Goal: Navigation & Orientation: Find specific page/section

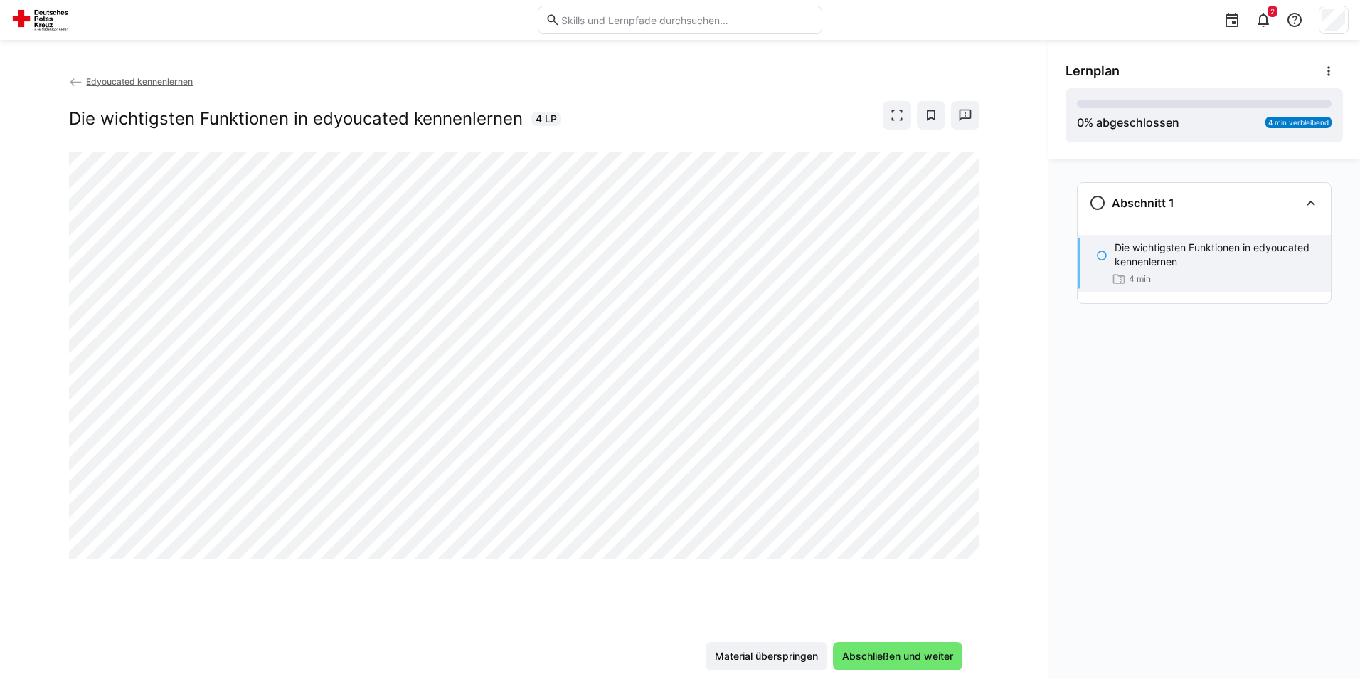
click at [601, 654] on div "Material überspringen Abschließen und weiter" at bounding box center [524, 656] width 876 height 28
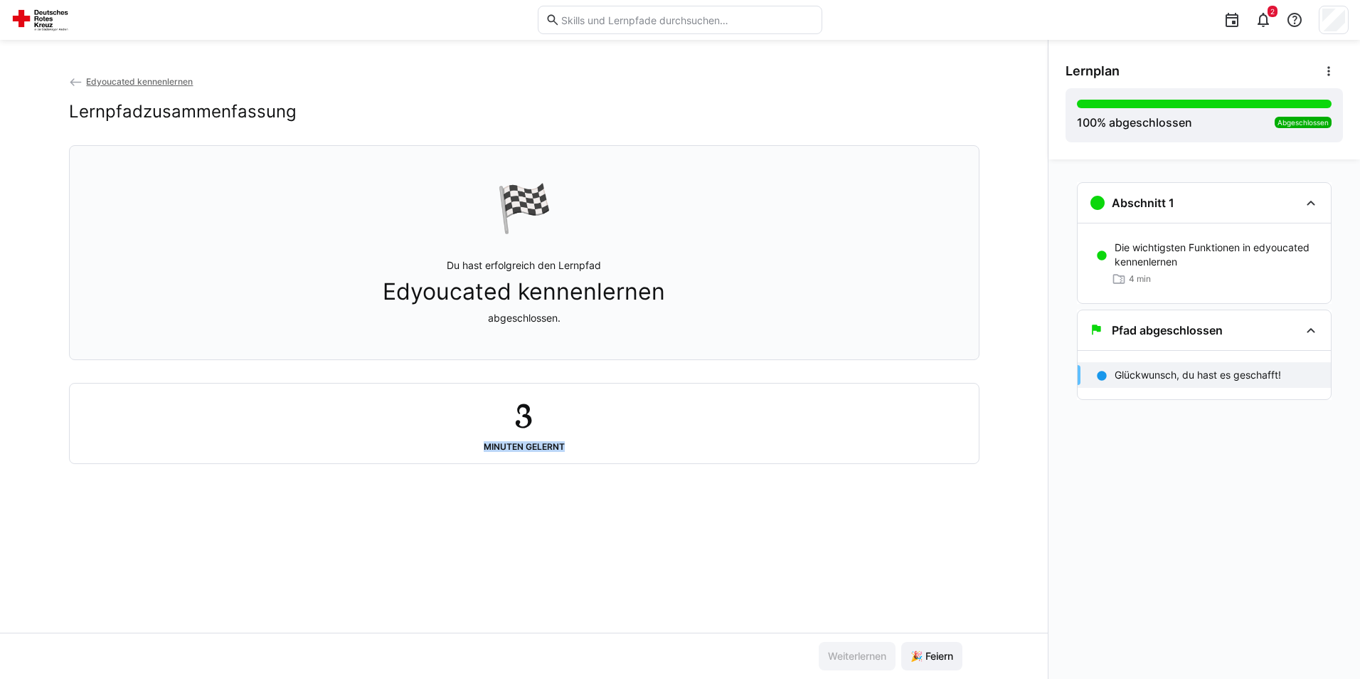
drag, startPoint x: 566, startPoint y: 448, endPoint x: 462, endPoint y: 452, distance: 103.9
click at [462, 452] on div "3 Minuten gelernt" at bounding box center [524, 423] width 886 height 57
click at [743, 480] on div "Edyoucated kennenlernen Lernpfadzusammenfassung 🏁 Du hast erfolgreich den Lernp…" at bounding box center [524, 353] width 1048 height 558
click at [1305, 201] on eds-icon at bounding box center [1310, 202] width 17 height 17
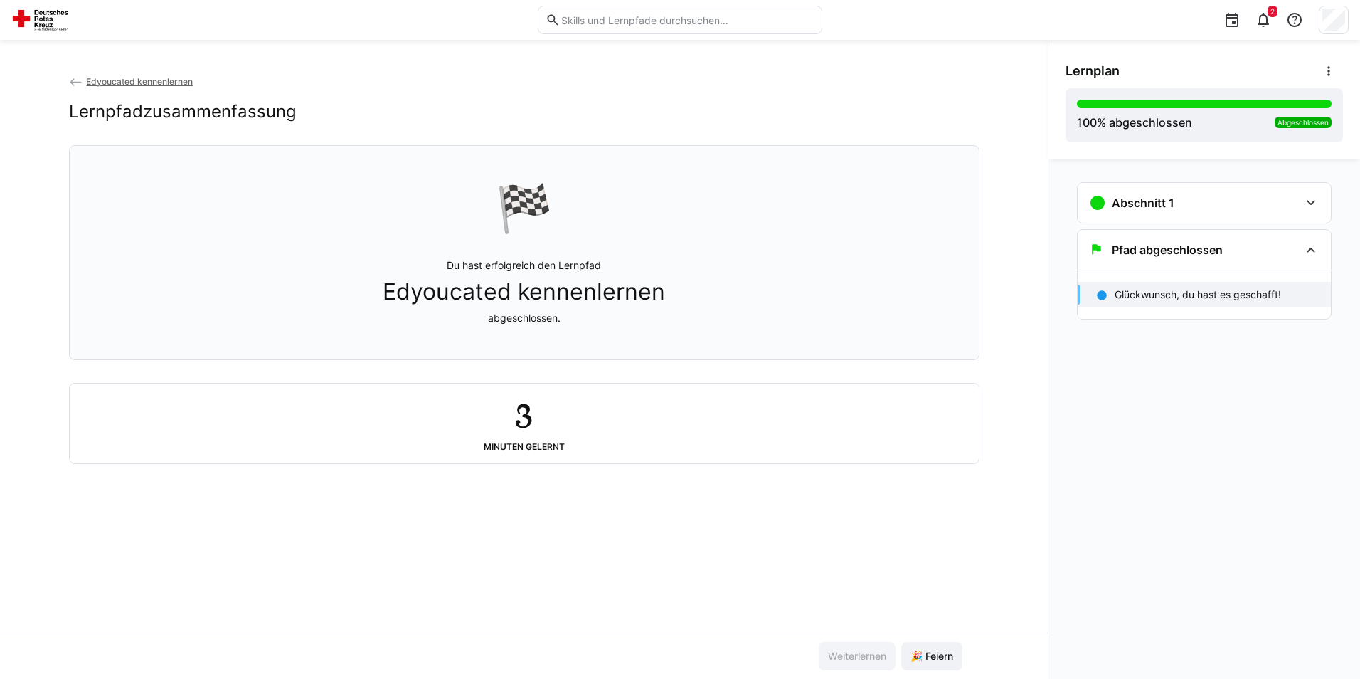
click at [107, 87] on app-back-navigation "Edyoucated kennenlernen" at bounding box center [524, 82] width 910 height 16
click at [105, 81] on span "Edyoucated kennenlernen" at bounding box center [139, 81] width 107 height 11
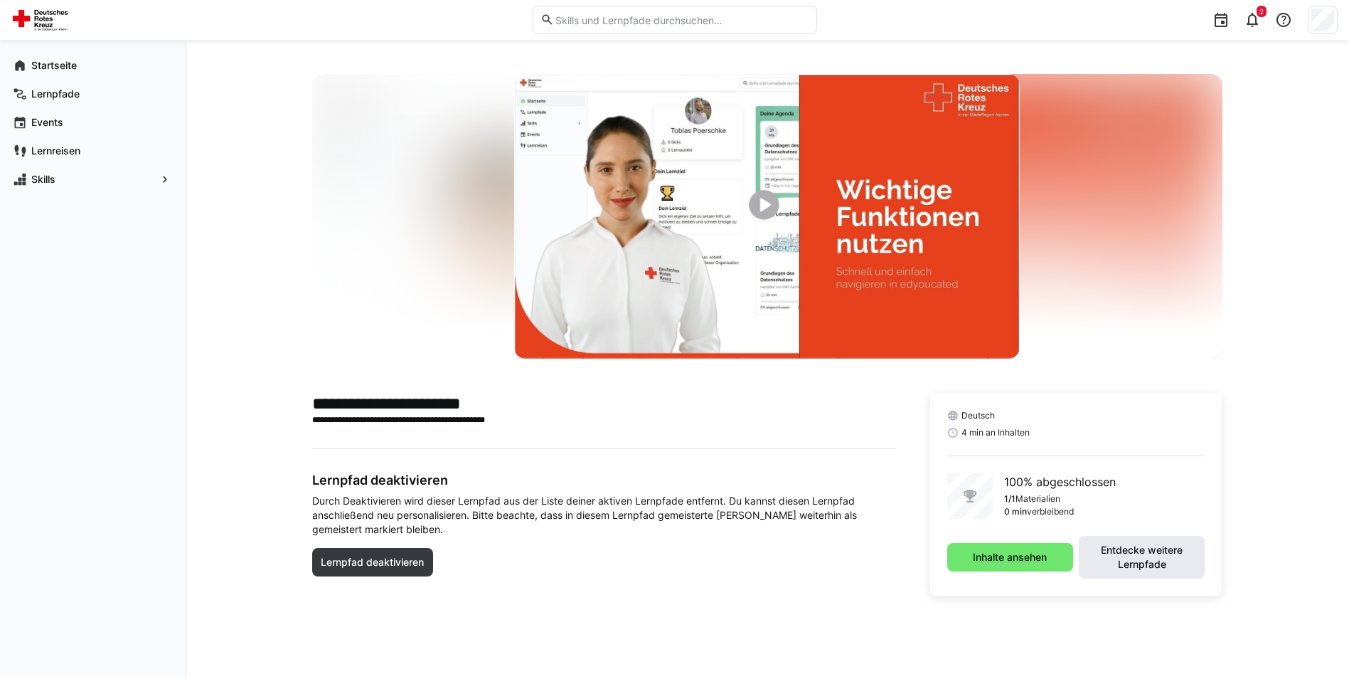
click at [1133, 570] on span "Entdecke weitere Lernpfade" at bounding box center [1142, 557] width 112 height 28
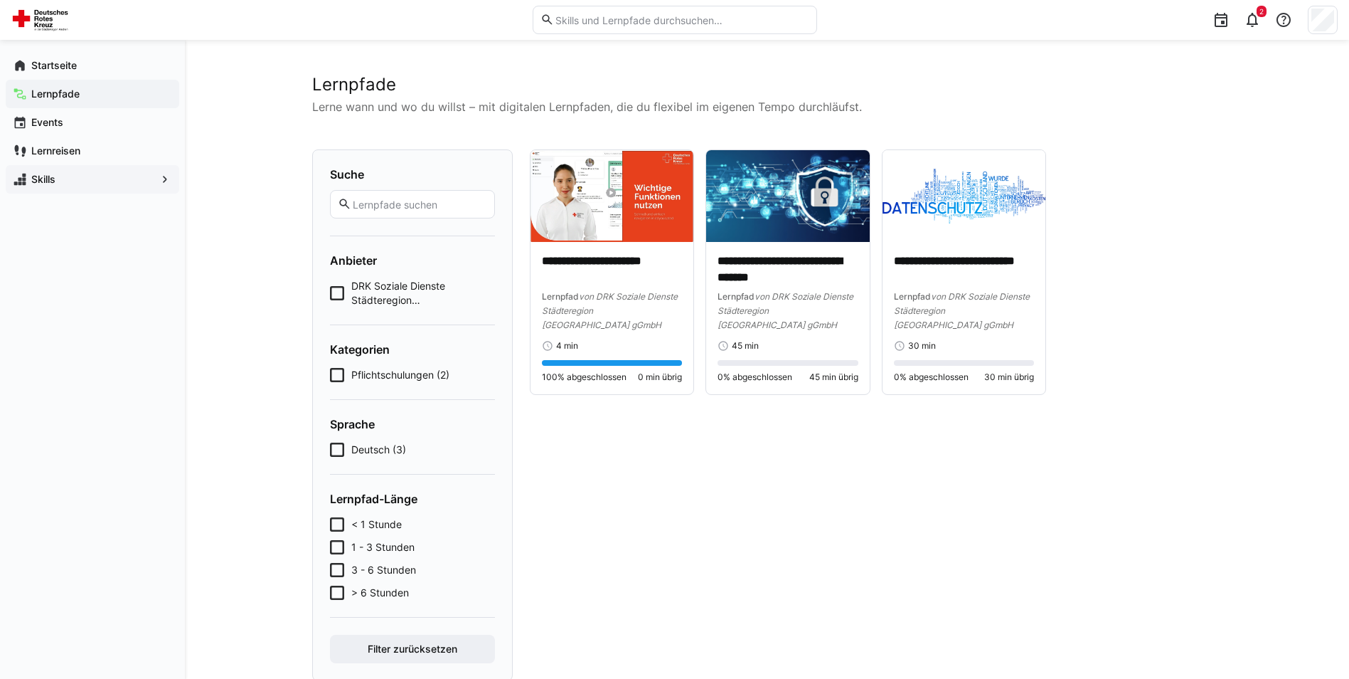
click at [0, 0] on app-navigation-label "Skills" at bounding box center [0, 0] width 0 height 0
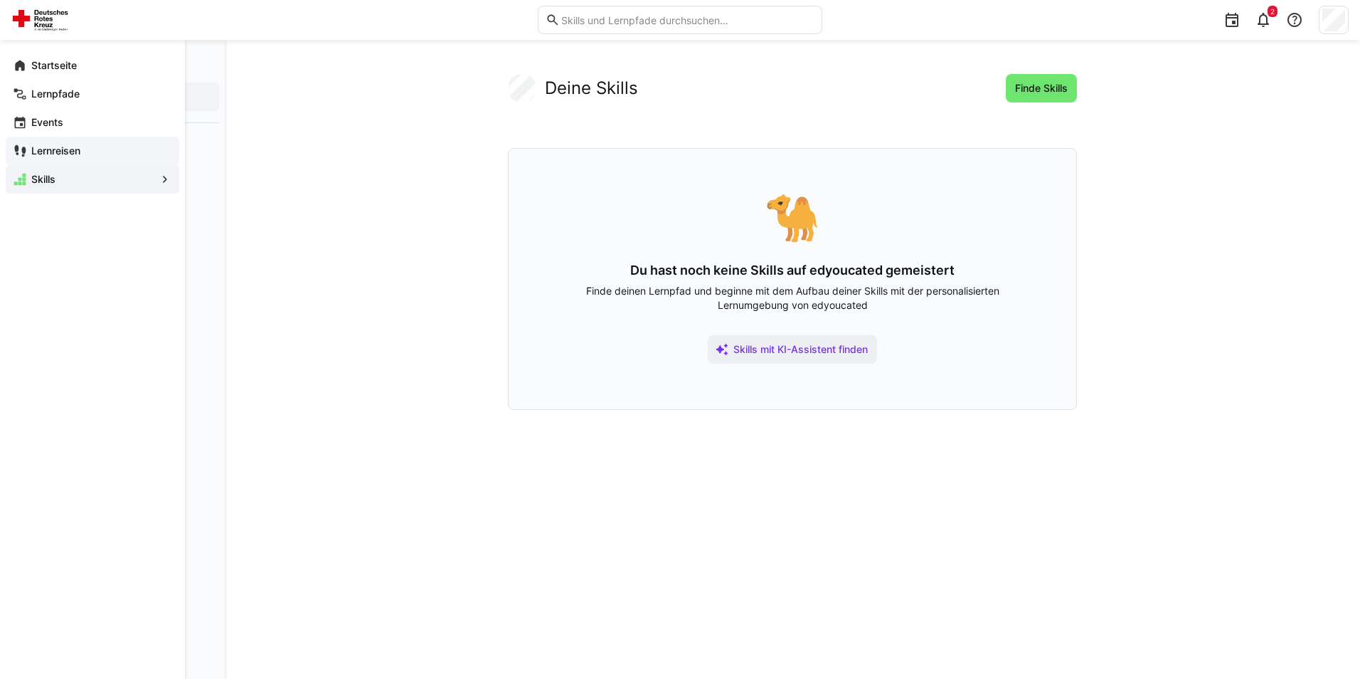
click at [50, 138] on div "Lernreisen" at bounding box center [93, 151] width 174 height 28
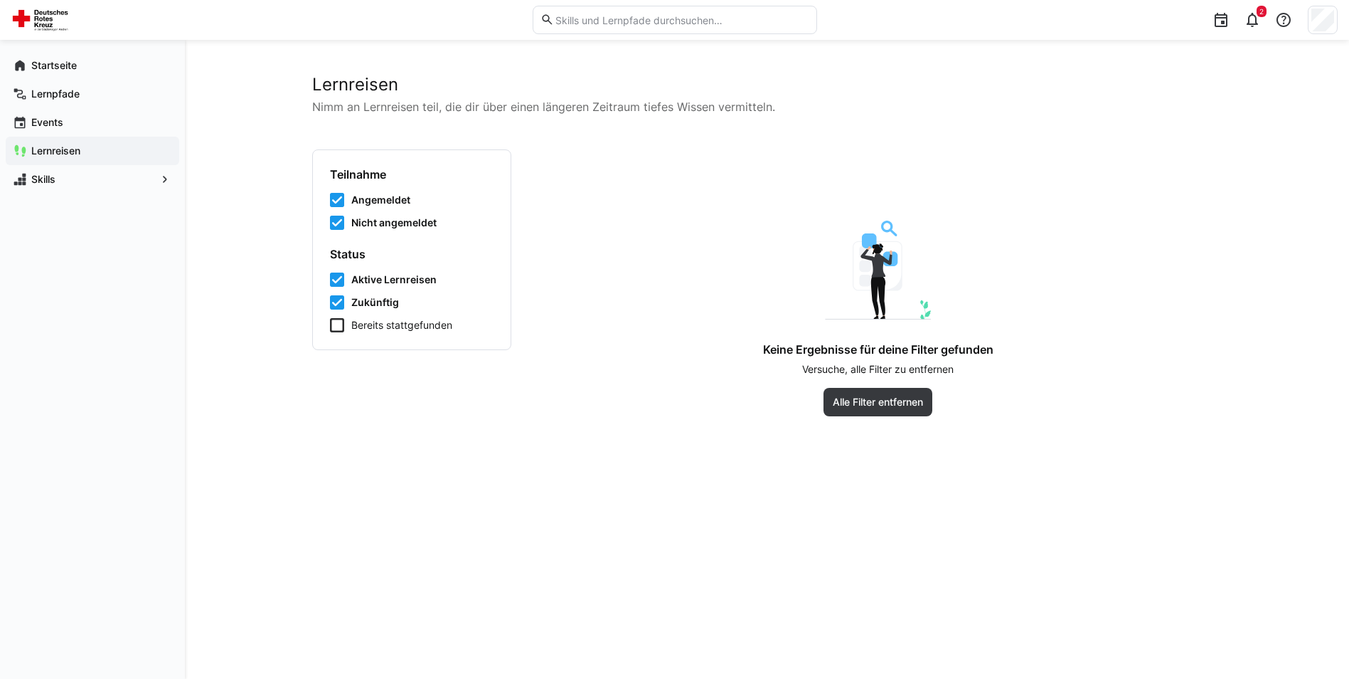
click at [397, 331] on span "Bereits stattgefunden" at bounding box center [401, 325] width 101 height 14
click at [372, 333] on app-learning-journeys-list-filters "Teilnahme Angemeldet Nicht angemeldet Status Aktive Lernreisen Zukünftig Bereit…" at bounding box center [411, 249] width 199 height 201
click at [368, 329] on span "Bereits stattgefunden" at bounding box center [403, 325] width 105 height 14
click at [841, 411] on span "Alle Filter entfernen" at bounding box center [878, 402] width 109 height 28
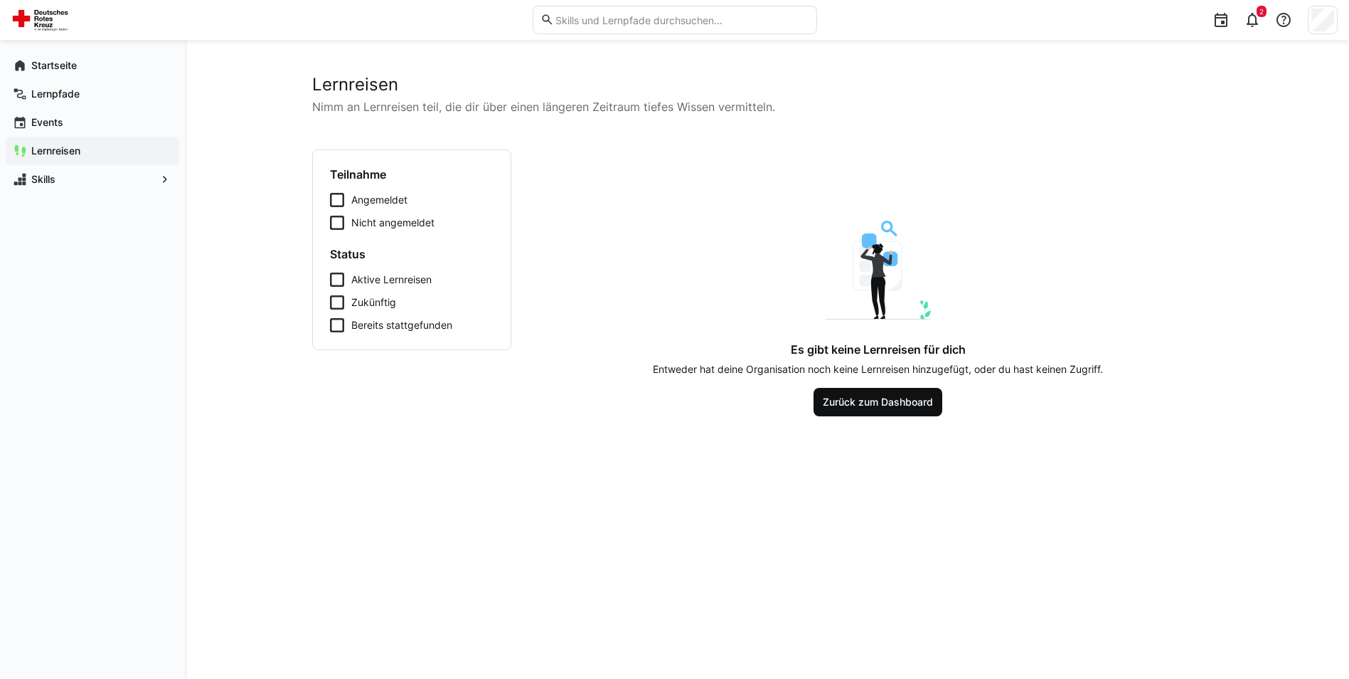
click at [829, 408] on span "Zurück zum Dashboard" at bounding box center [878, 402] width 115 height 14
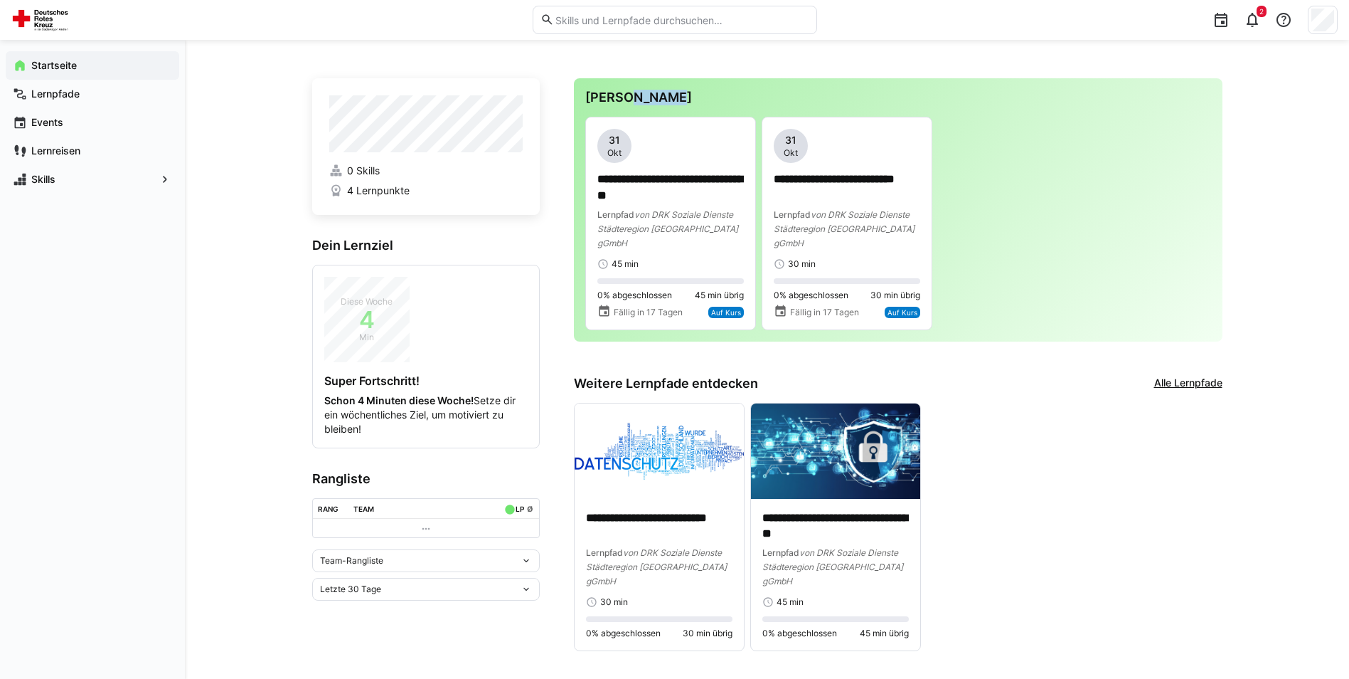
drag, startPoint x: 671, startPoint y: 96, endPoint x: 625, endPoint y: 95, distance: 46.2
click at [625, 95] on h3 "[PERSON_NAME]" at bounding box center [898, 98] width 626 height 16
click at [642, 97] on h3 "Твой Agenda" at bounding box center [898, 98] width 626 height 16
drag, startPoint x: 637, startPoint y: 93, endPoint x: 674, endPoint y: 92, distance: 37.0
click at [674, 92] on h3 "Твой Agenda" at bounding box center [898, 98] width 626 height 16
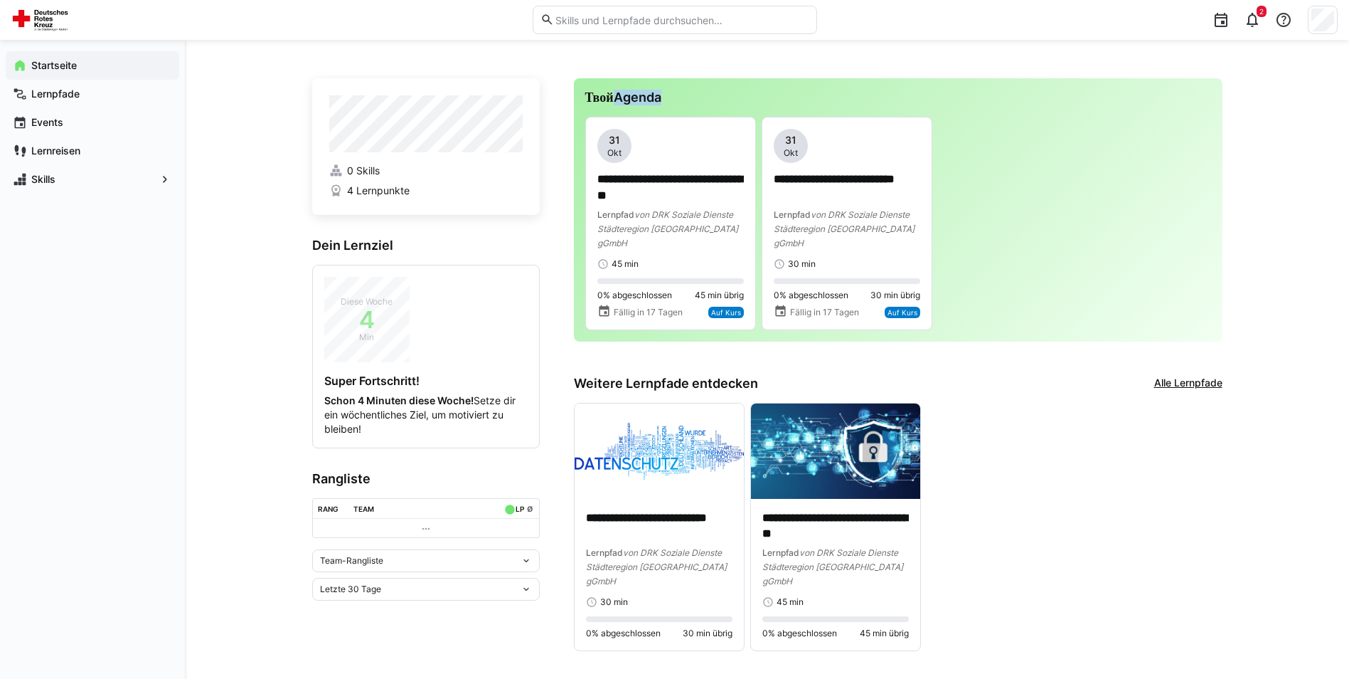
drag, startPoint x: 674, startPoint y: 92, endPoint x: 647, endPoint y: 94, distance: 27.8
click at [708, 92] on h3 "Твой Повестка дня" at bounding box center [898, 98] width 626 height 16
click at [1255, 21] on eds-icon at bounding box center [1252, 19] width 17 height 17
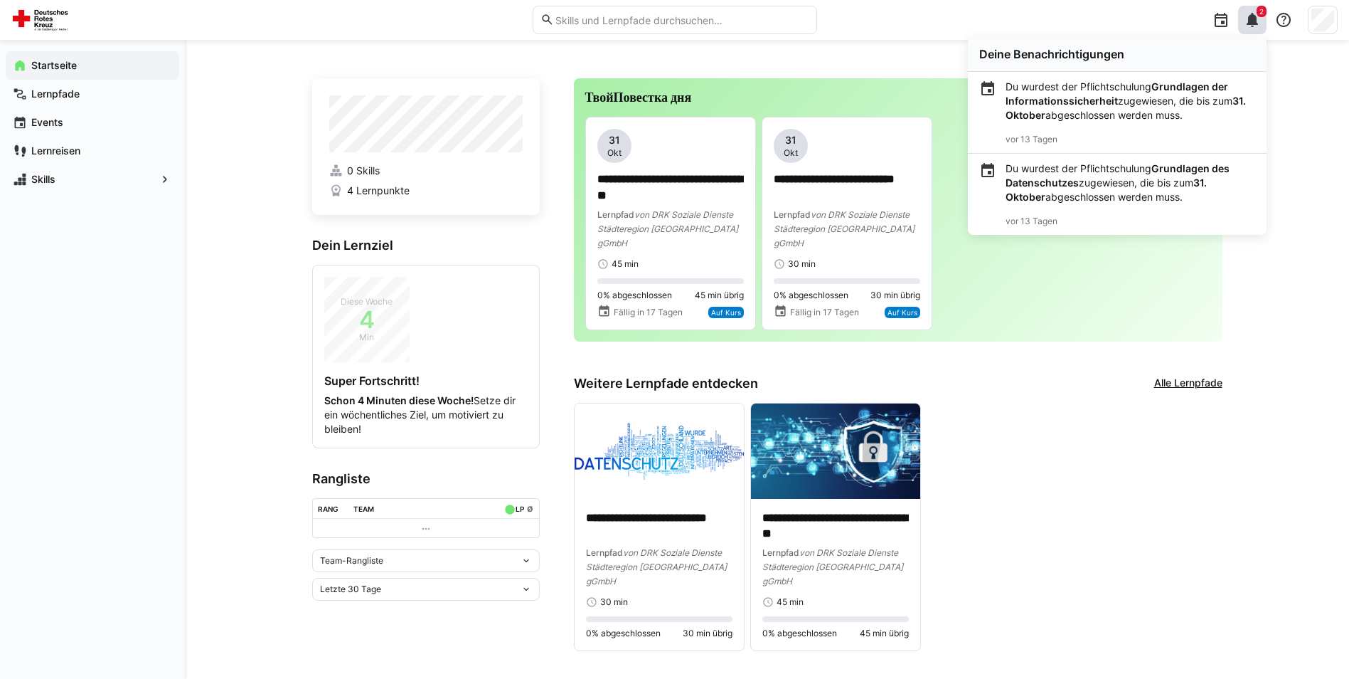
drag, startPoint x: 1007, startPoint y: 83, endPoint x: 1191, endPoint y: 113, distance: 186.6
click at [1191, 113] on p "Du wurdest der Pflichtschulung Grundlagen der Informationssicherheit zugewiesen…" at bounding box center [1131, 101] width 250 height 43
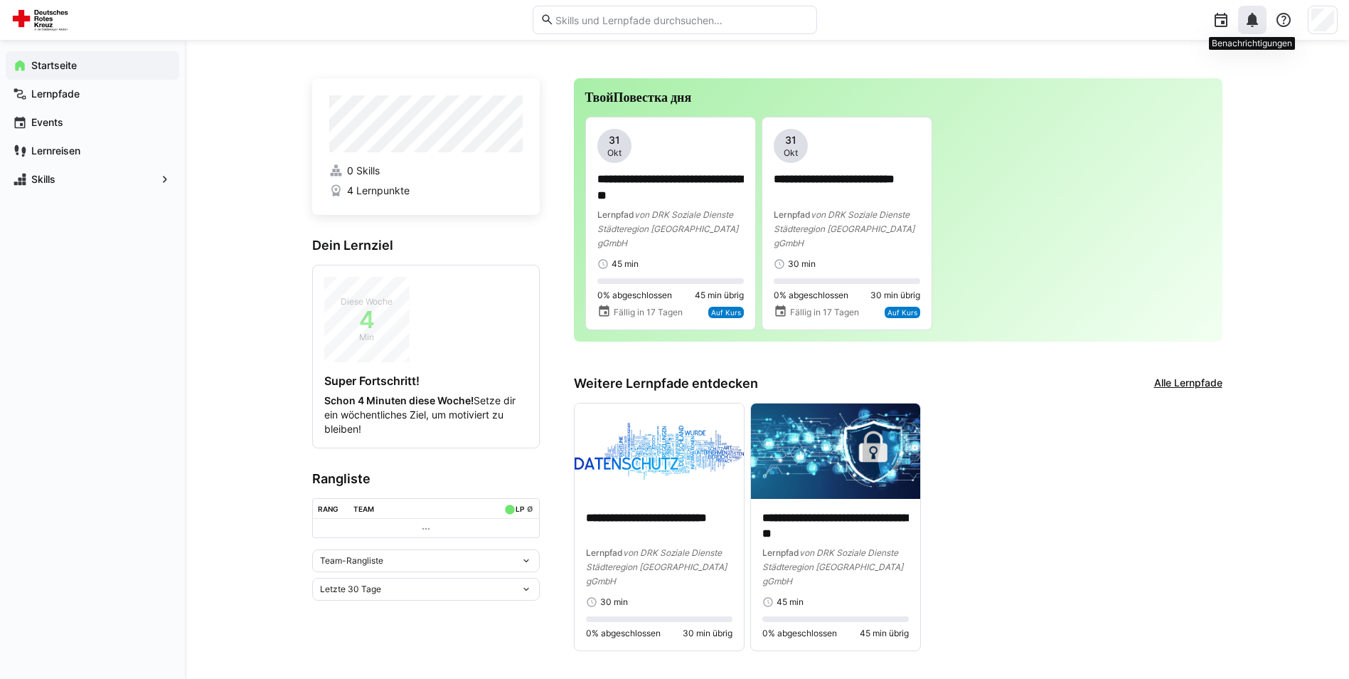
click at [1248, 23] on eds-icon at bounding box center [1252, 19] width 17 height 17
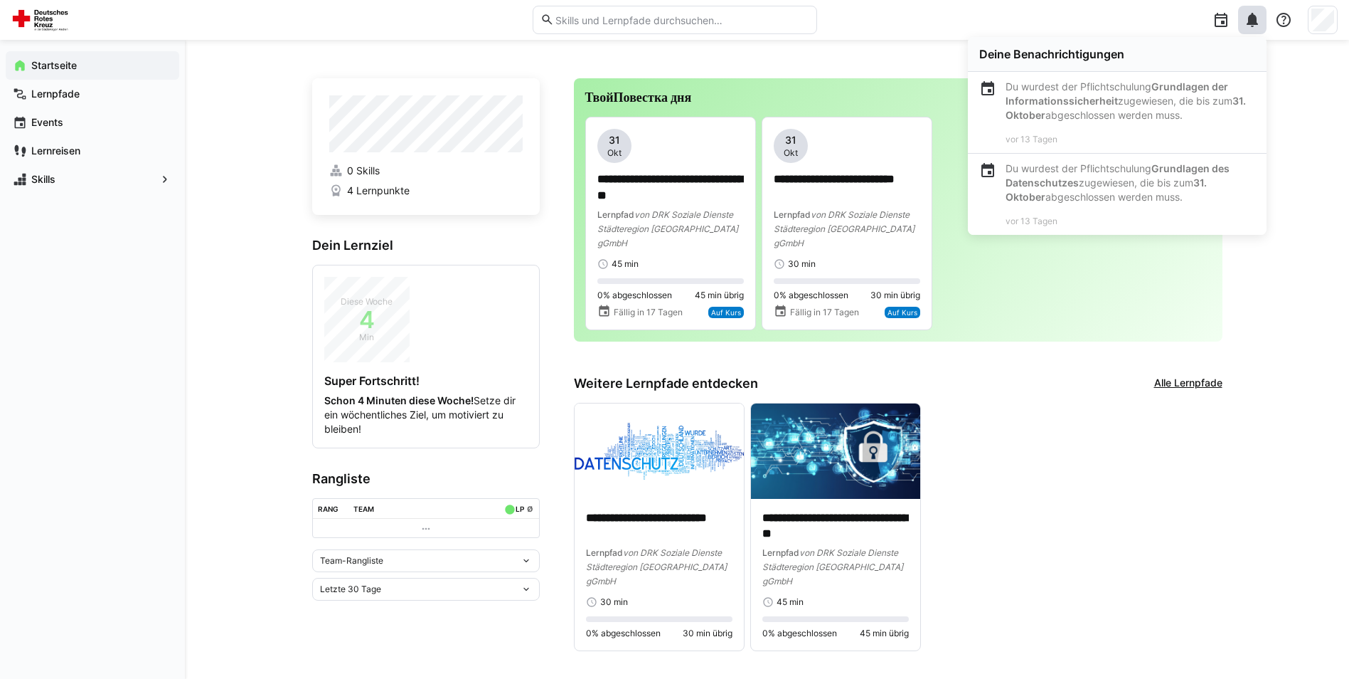
click at [1267, 285] on div "**********" at bounding box center [767, 362] width 1164 height 645
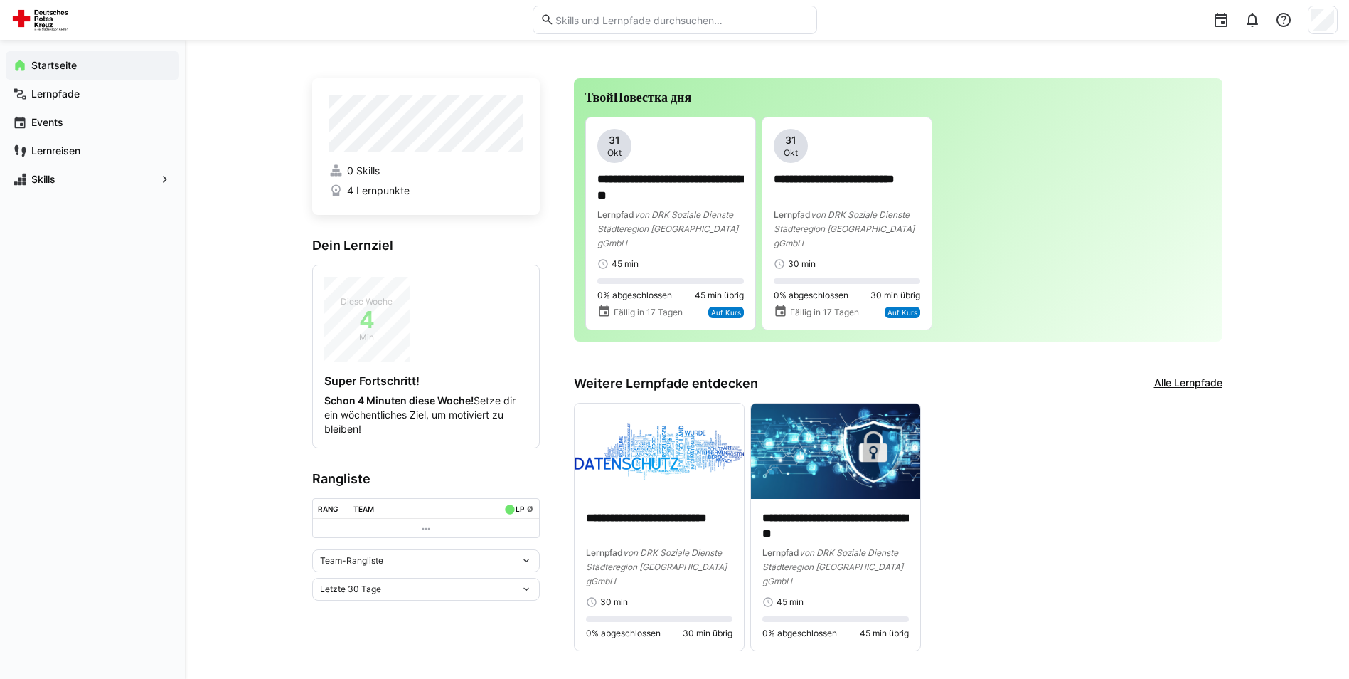
click at [437, 556] on div "Team-Rangliste" at bounding box center [420, 561] width 201 height 10
click at [267, 534] on div "**********" at bounding box center [767, 362] width 1164 height 645
click at [381, 589] on span "Letzte 30 Tage" at bounding box center [350, 588] width 61 height 11
click at [253, 581] on div "**********" at bounding box center [767, 362] width 1164 height 645
click at [0, 0] on app-navigation-label "Lernpfade" at bounding box center [0, 0] width 0 height 0
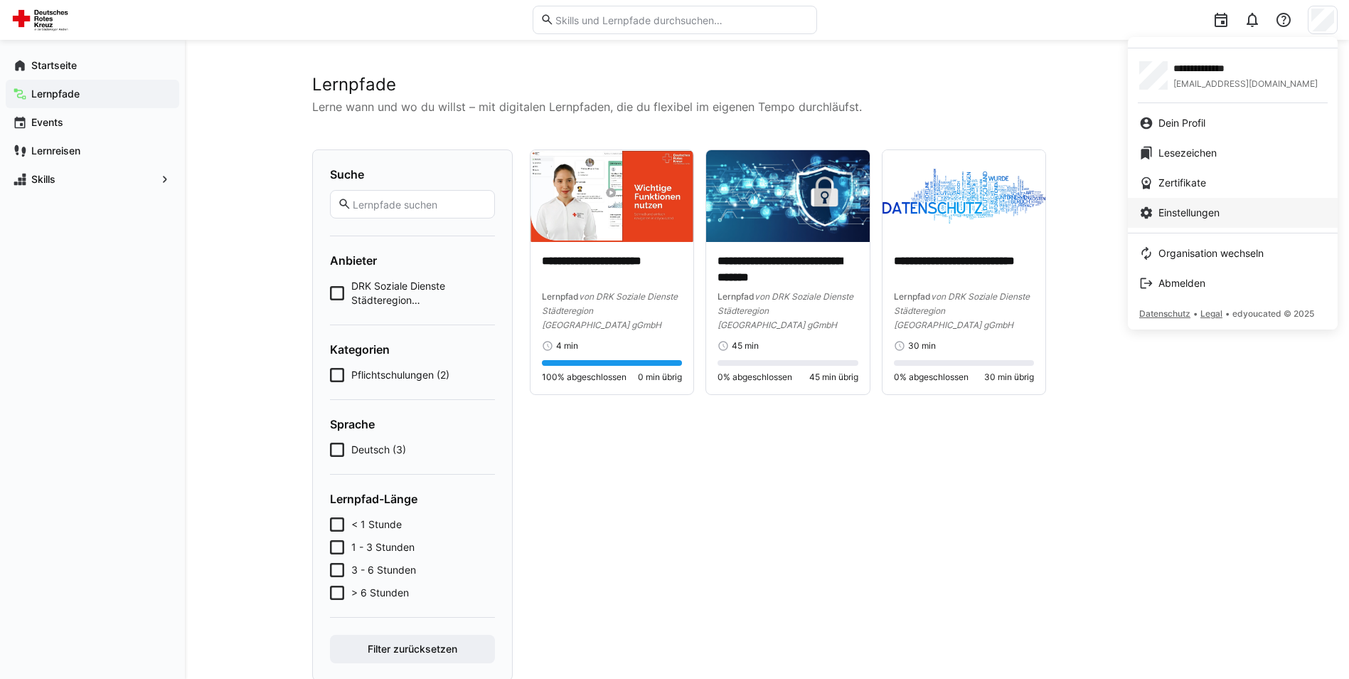
click at [1182, 216] on span "Einstellungen" at bounding box center [1189, 213] width 61 height 14
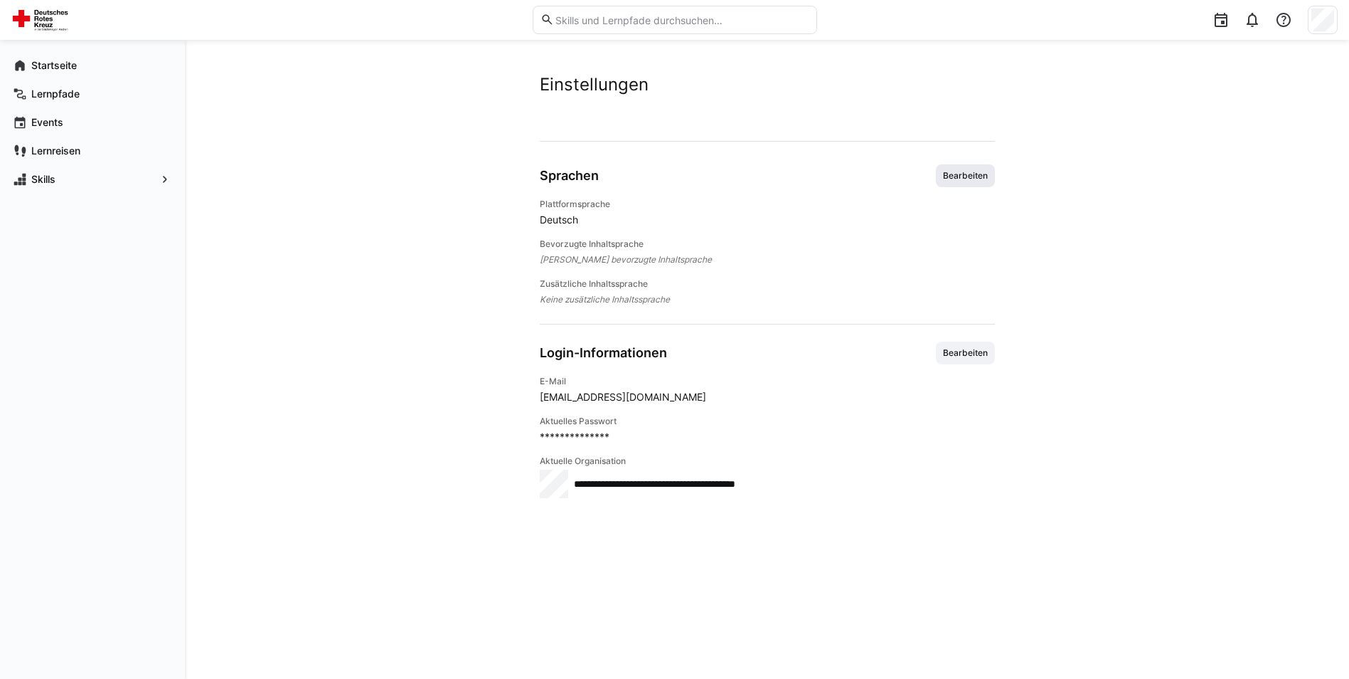
click at [967, 172] on span "Bearbeiten" at bounding box center [966, 175] width 48 height 11
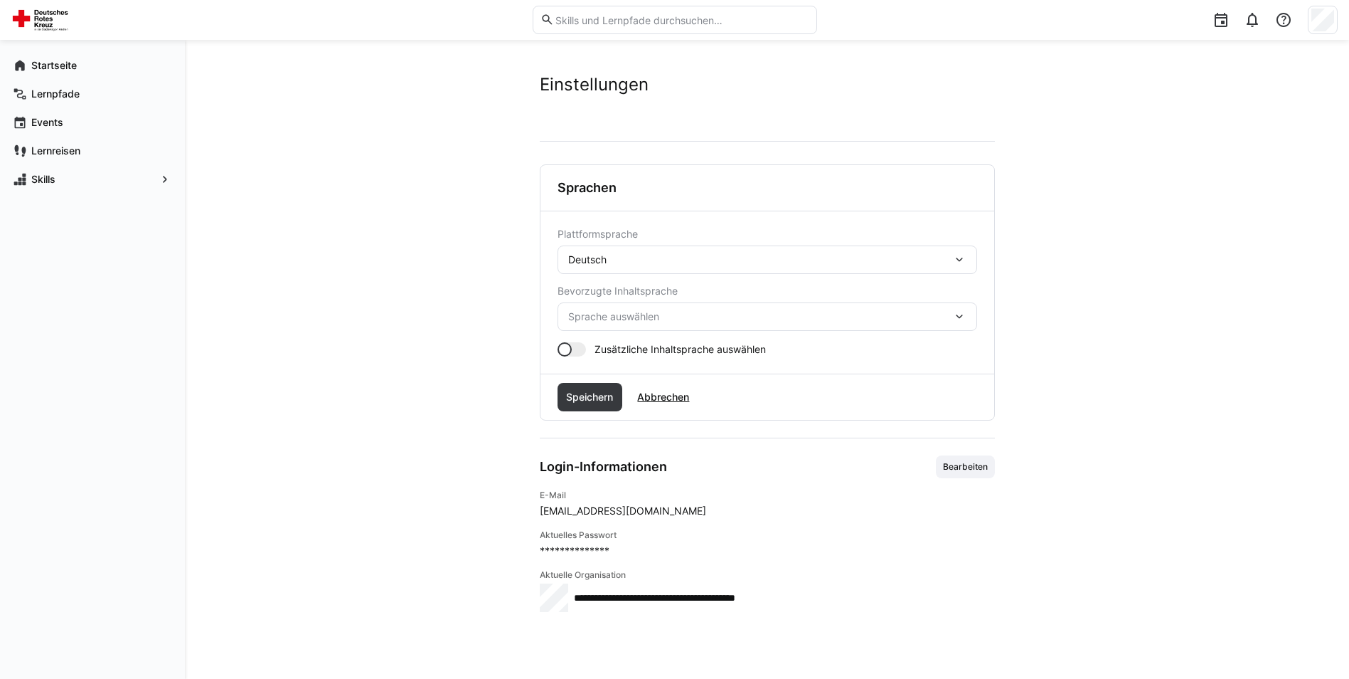
click at [620, 262] on div "Deutsch" at bounding box center [760, 259] width 384 height 13
click at [391, 202] on app-user-settings "**********" at bounding box center [767, 359] width 910 height 570
click at [658, 395] on span "Abbrechen" at bounding box center [663, 397] width 56 height 14
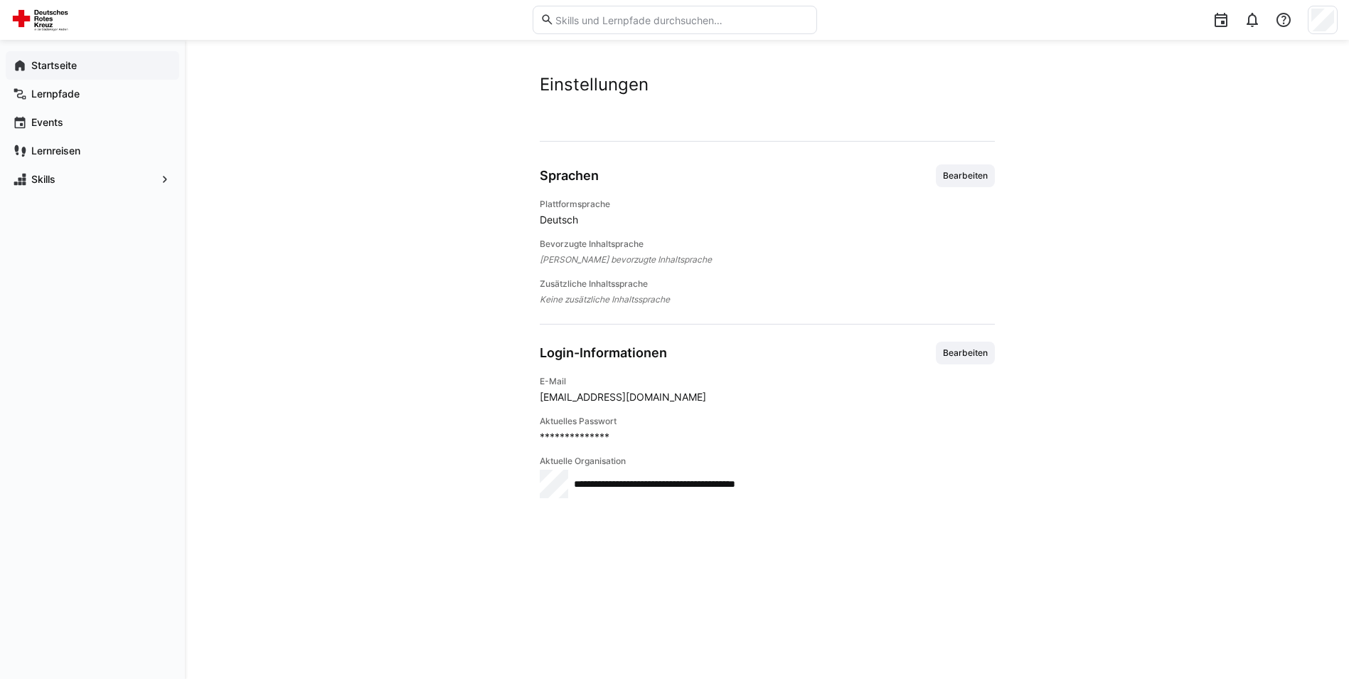
click at [57, 71] on span "Startseite" at bounding box center [100, 65] width 143 height 14
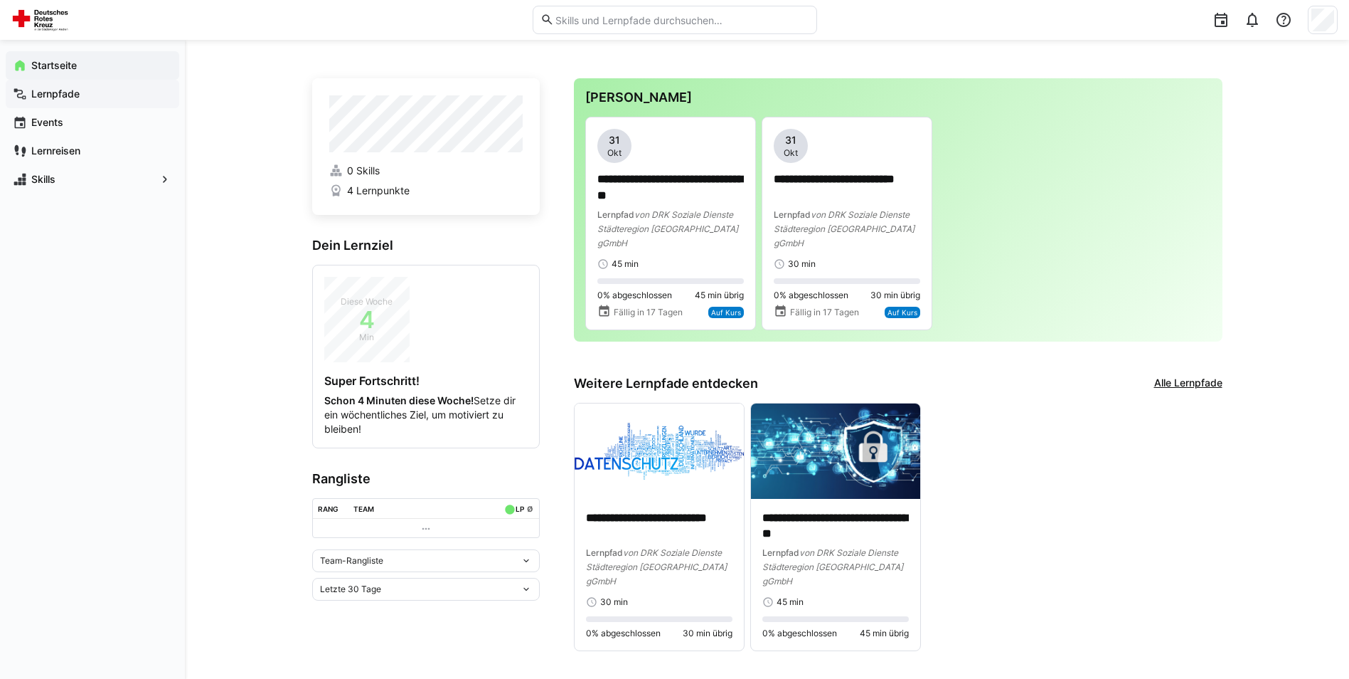
click at [54, 102] on div "Lernpfade" at bounding box center [93, 94] width 174 height 28
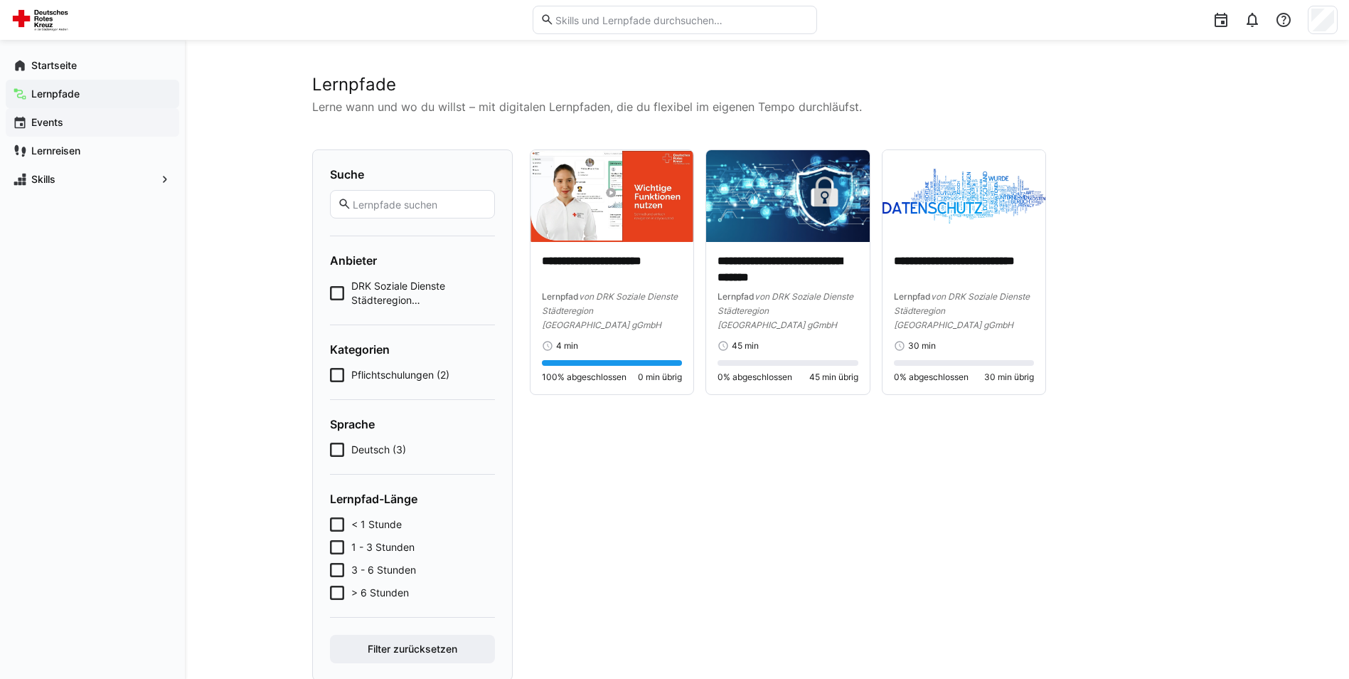
click at [63, 127] on span "Events" at bounding box center [100, 122] width 143 height 14
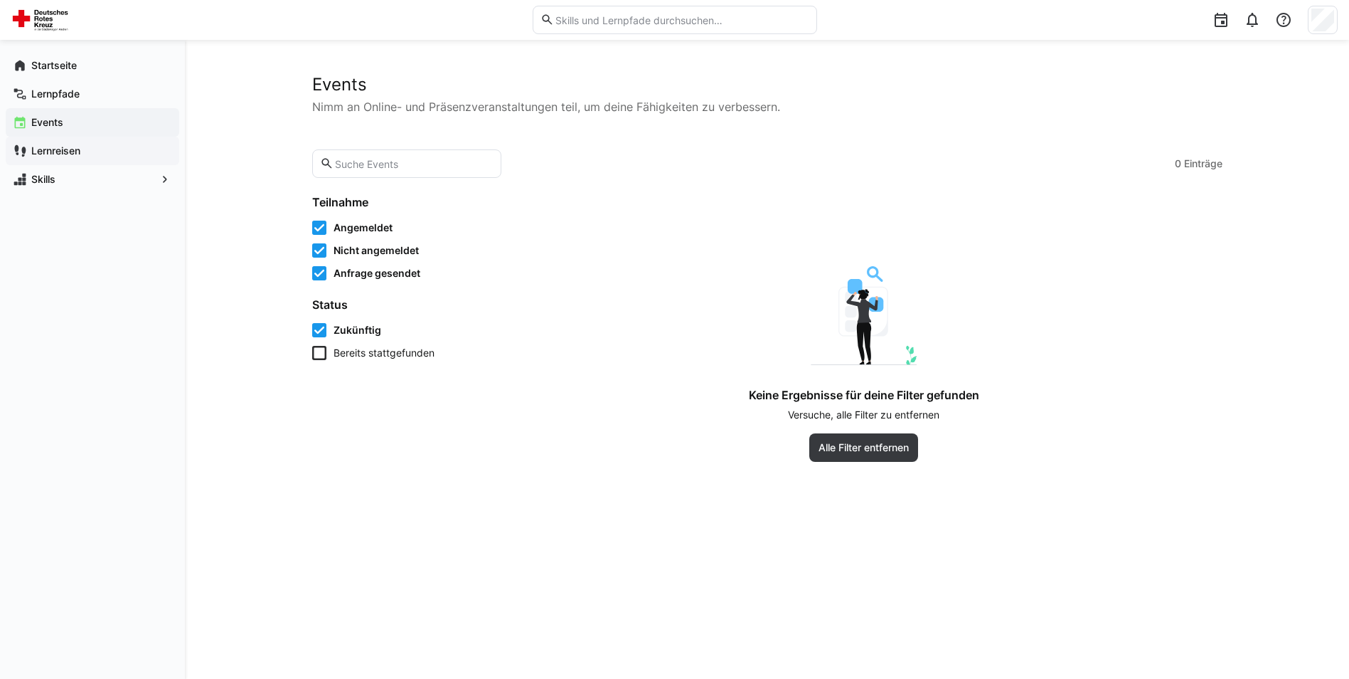
click at [0, 0] on app-navigation-label "Lernreisen" at bounding box center [0, 0] width 0 height 0
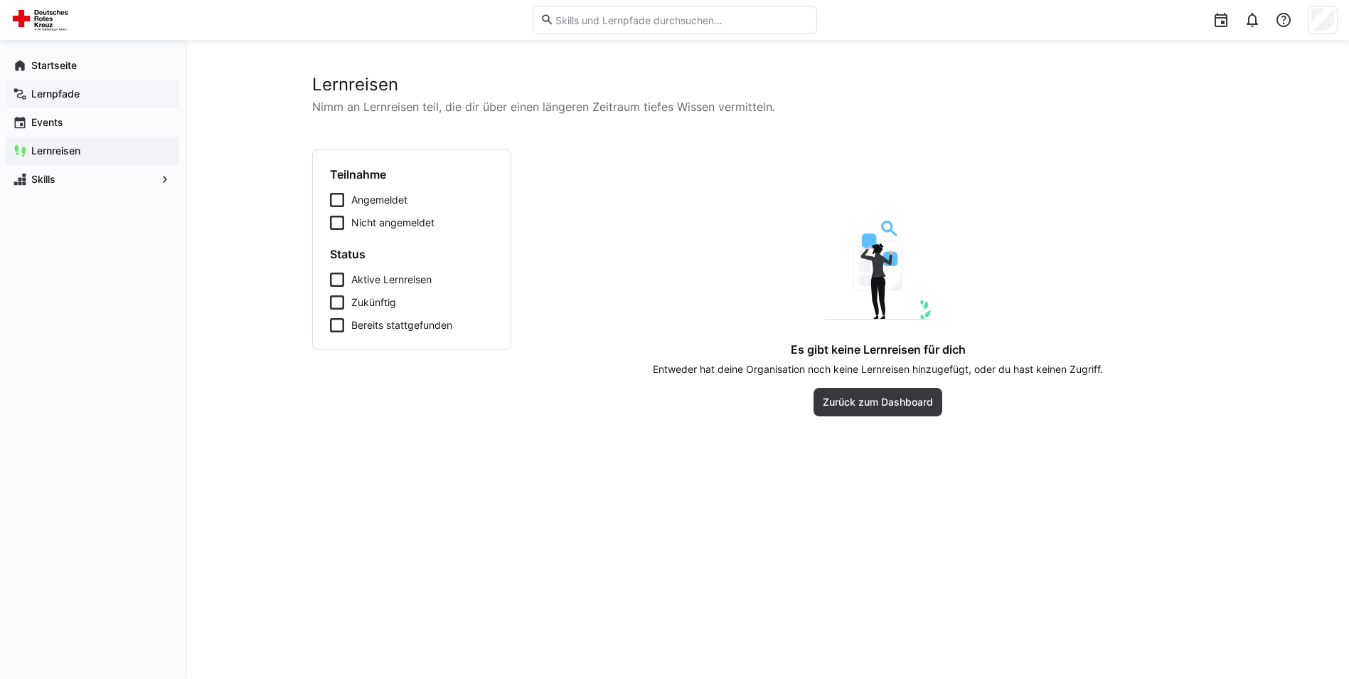
click at [52, 100] on span "Lernpfade" at bounding box center [100, 94] width 143 height 14
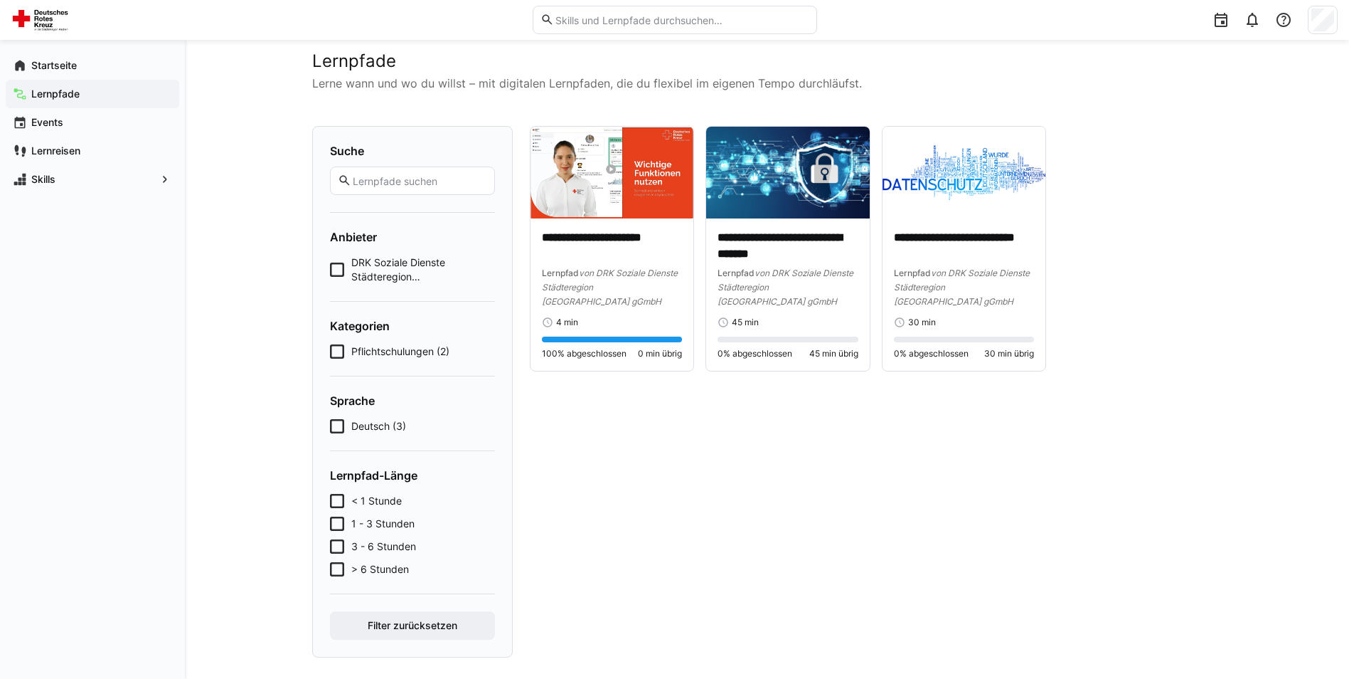
scroll to position [36, 0]
